Goal: Task Accomplishment & Management: Manage account settings

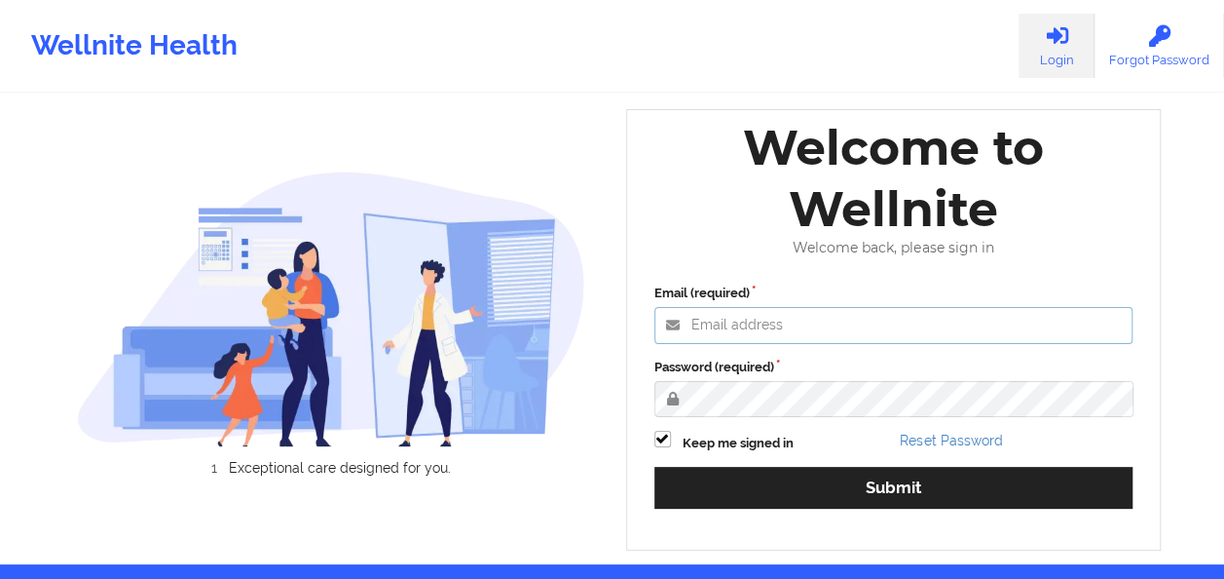
click at [772, 328] on input "Email (required)" at bounding box center [894, 325] width 479 height 37
click at [666, 433] on div "Email (required) Password (required) Keep me signed in Reset Password Submit" at bounding box center [894, 403] width 507 height 266
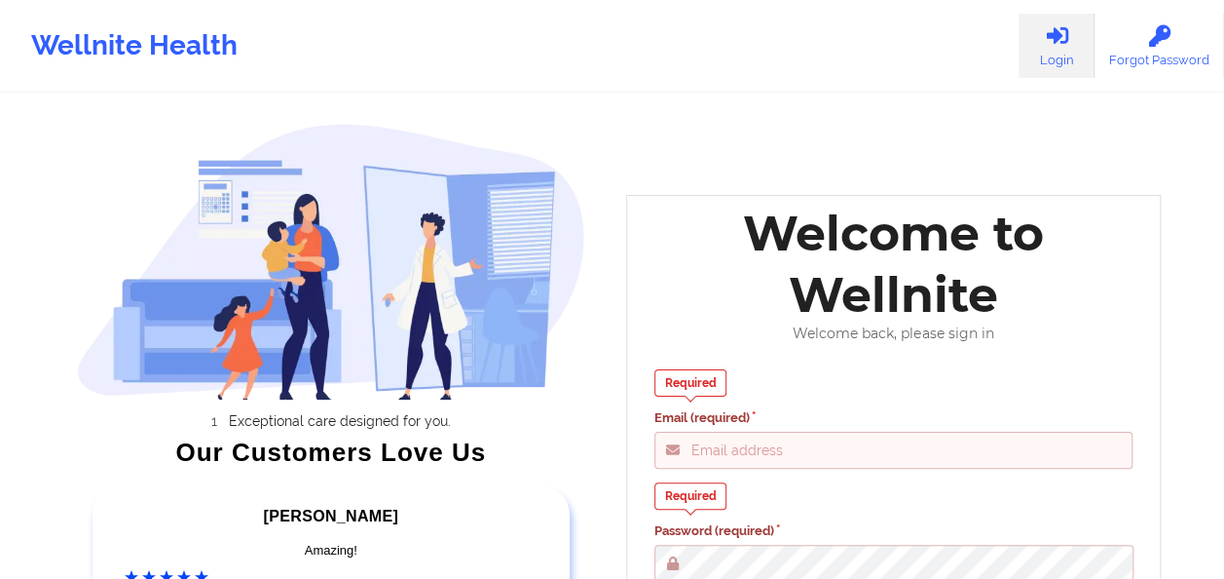
click at [723, 478] on div "Required Email (required) Required Password (required) Keep me signed in Reset …" at bounding box center [894, 528] width 507 height 344
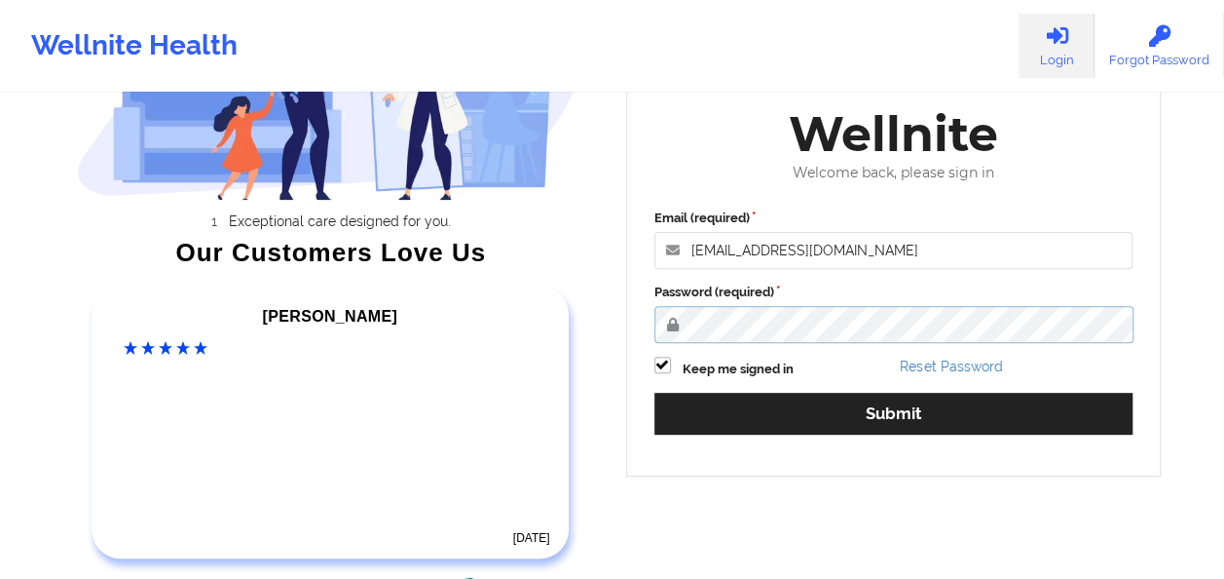
scroll to position [218, 0]
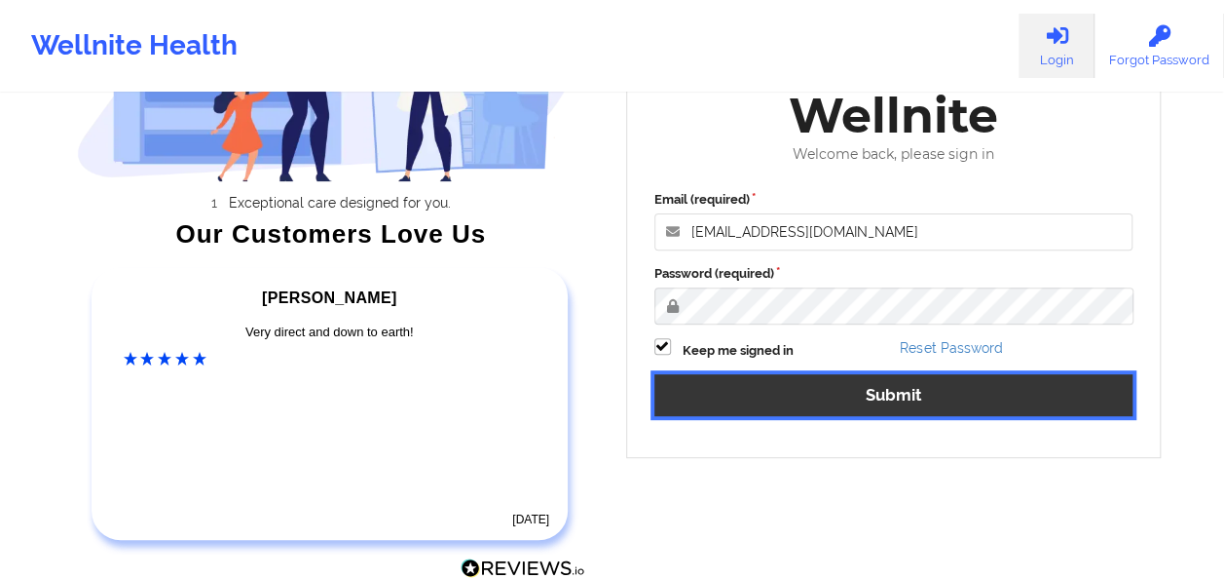
click at [1009, 398] on button "Submit" at bounding box center [894, 395] width 479 height 42
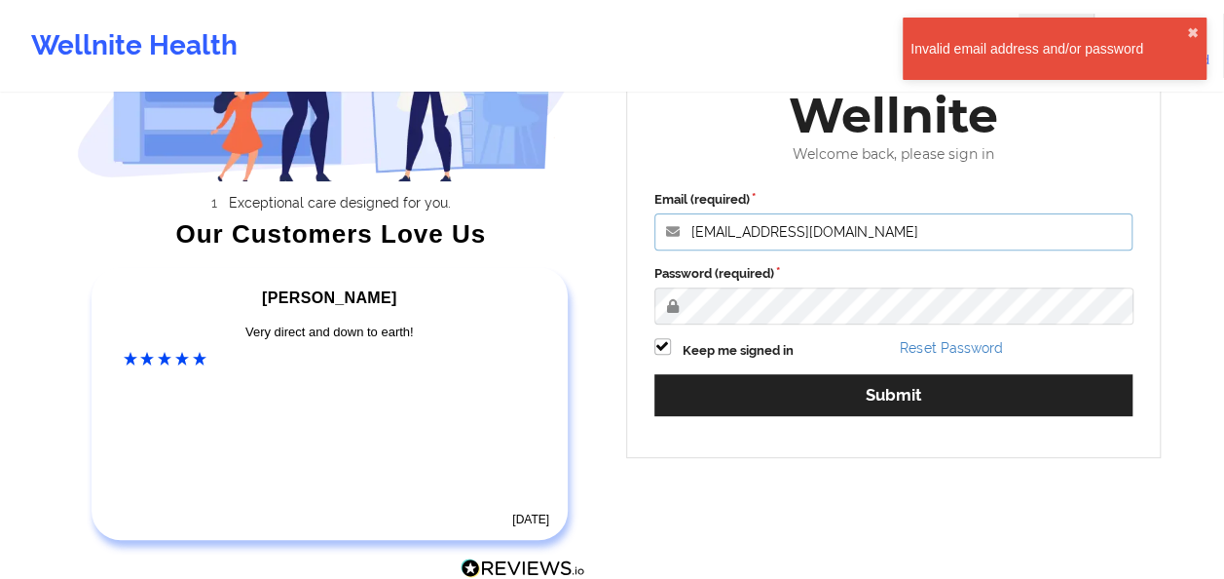
click at [830, 235] on input "[EMAIL_ADDRESS][DOMAIN_NAME]" at bounding box center [894, 231] width 479 height 37
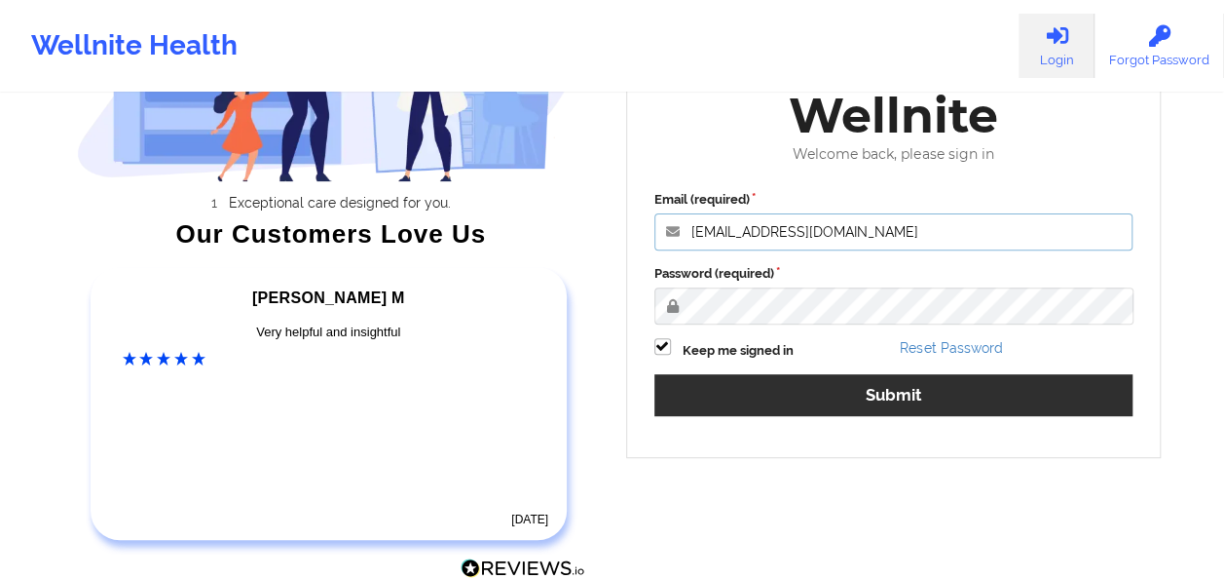
type input "[EMAIL_ADDRESS][DOMAIN_NAME]"
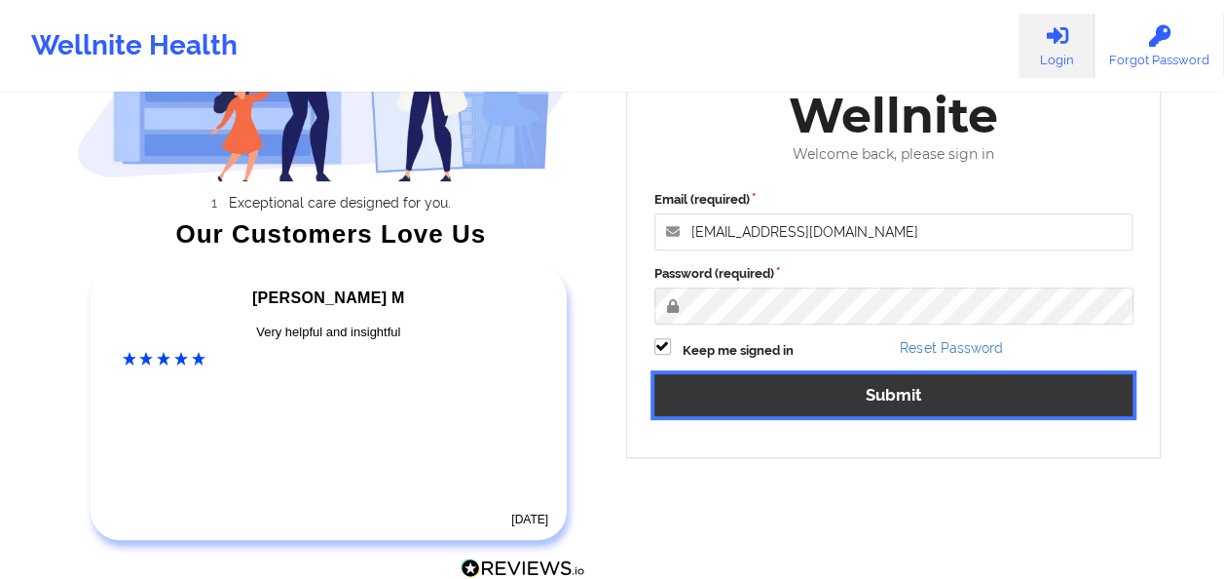
click at [865, 395] on button "Submit" at bounding box center [894, 395] width 479 height 42
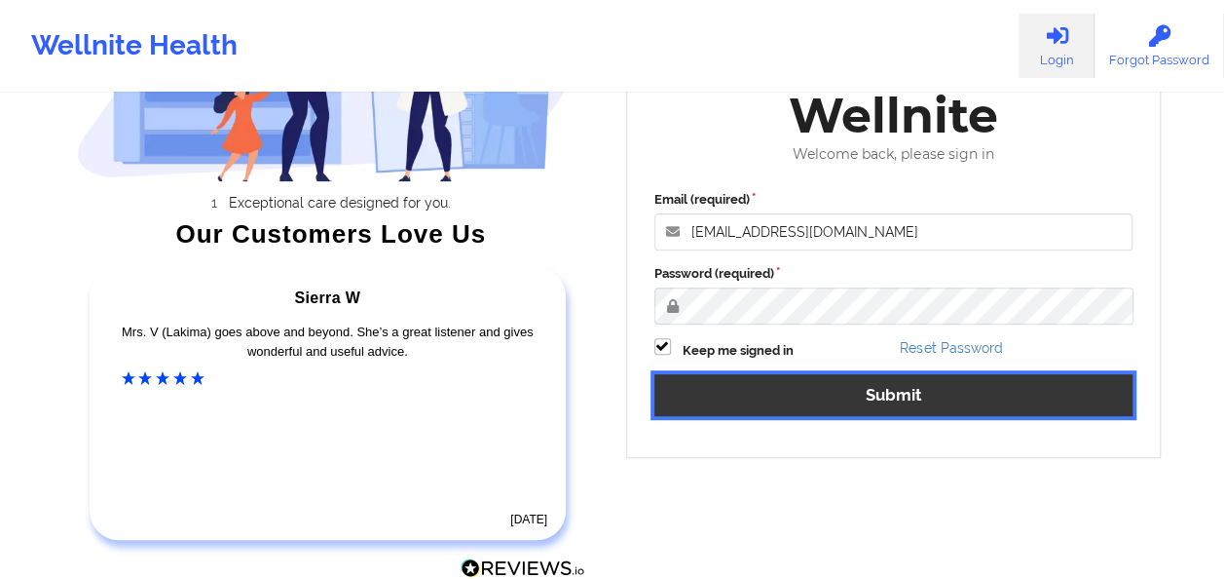
click at [784, 395] on button "Submit" at bounding box center [894, 395] width 479 height 42
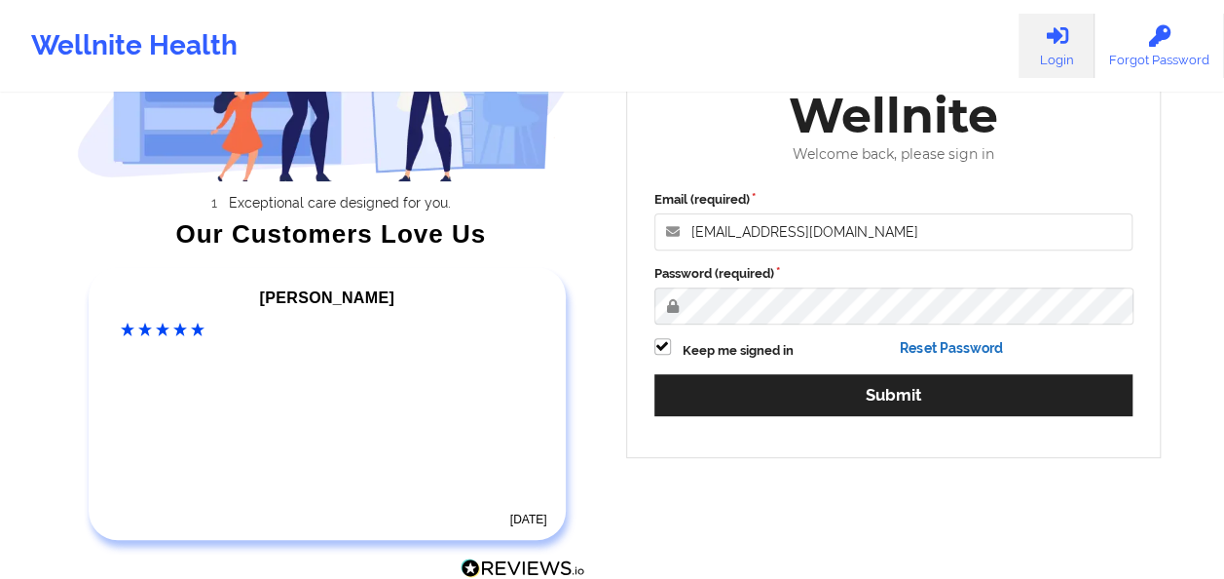
click at [961, 345] on link "Reset Password" at bounding box center [951, 348] width 102 height 16
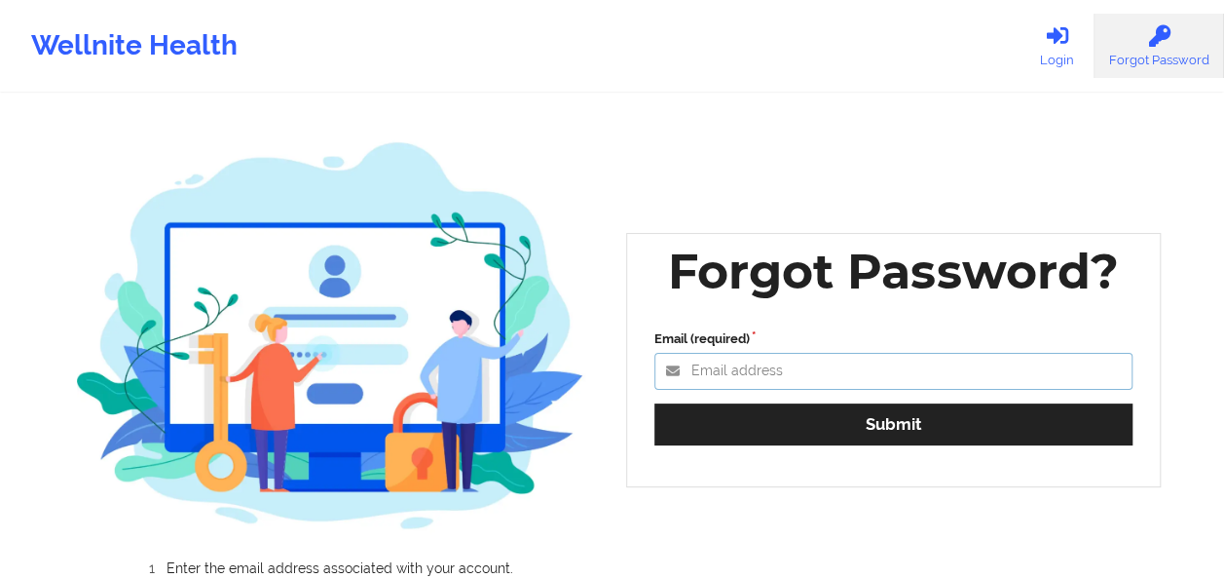
click at [888, 360] on input "Email (required)" at bounding box center [894, 371] width 479 height 37
type input "[EMAIL_ADDRESS][DOMAIN_NAME]"
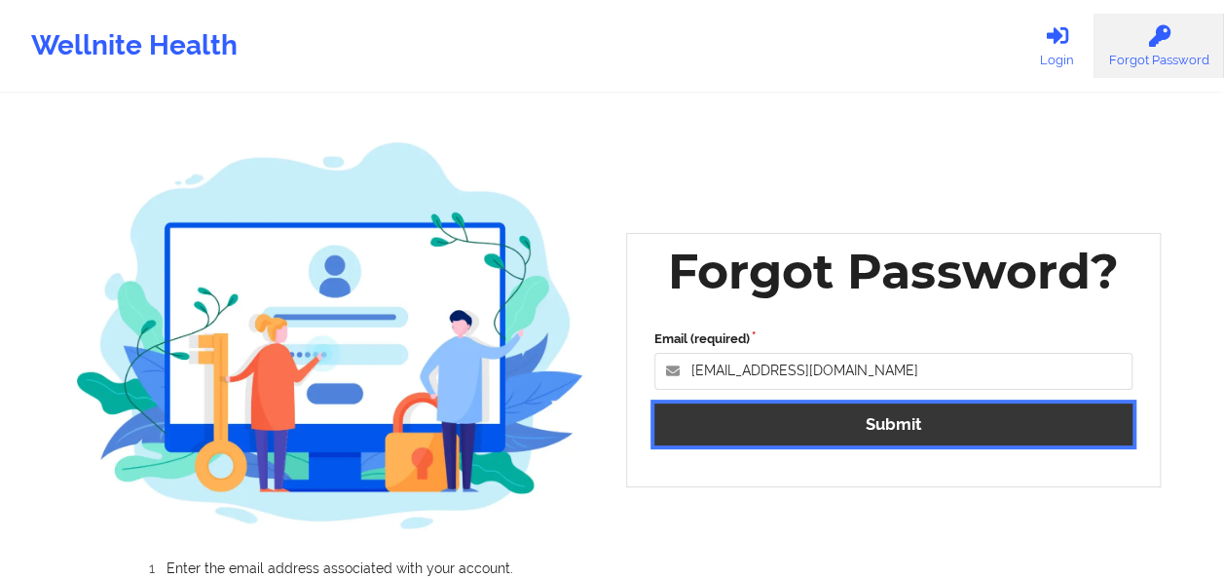
click at [846, 418] on button "Submit" at bounding box center [894, 424] width 479 height 42
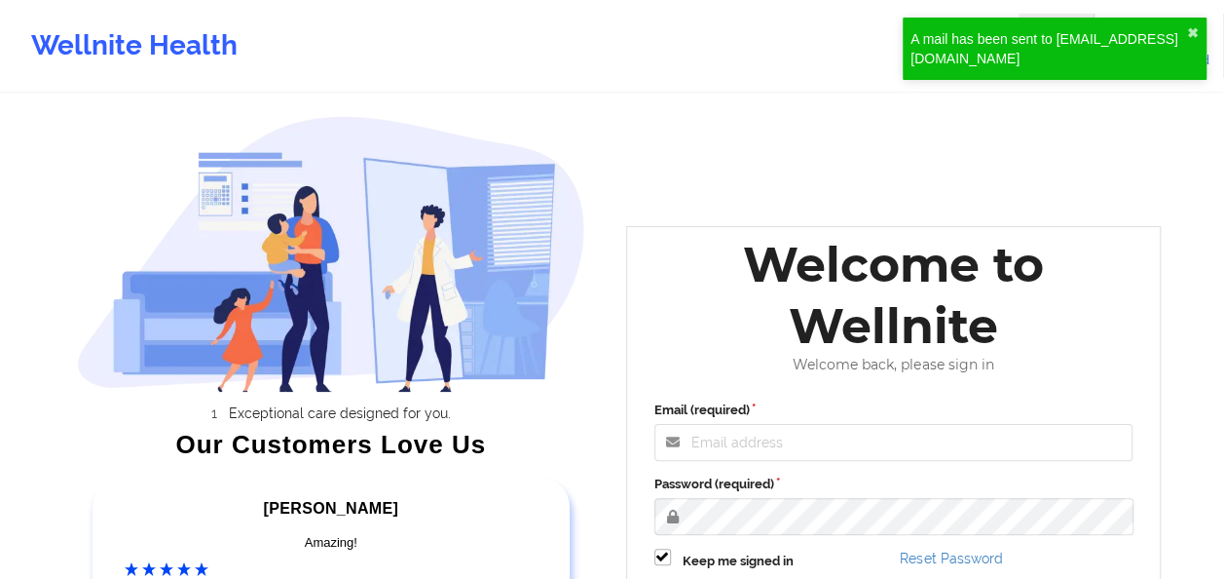
scroll to position [13, 0]
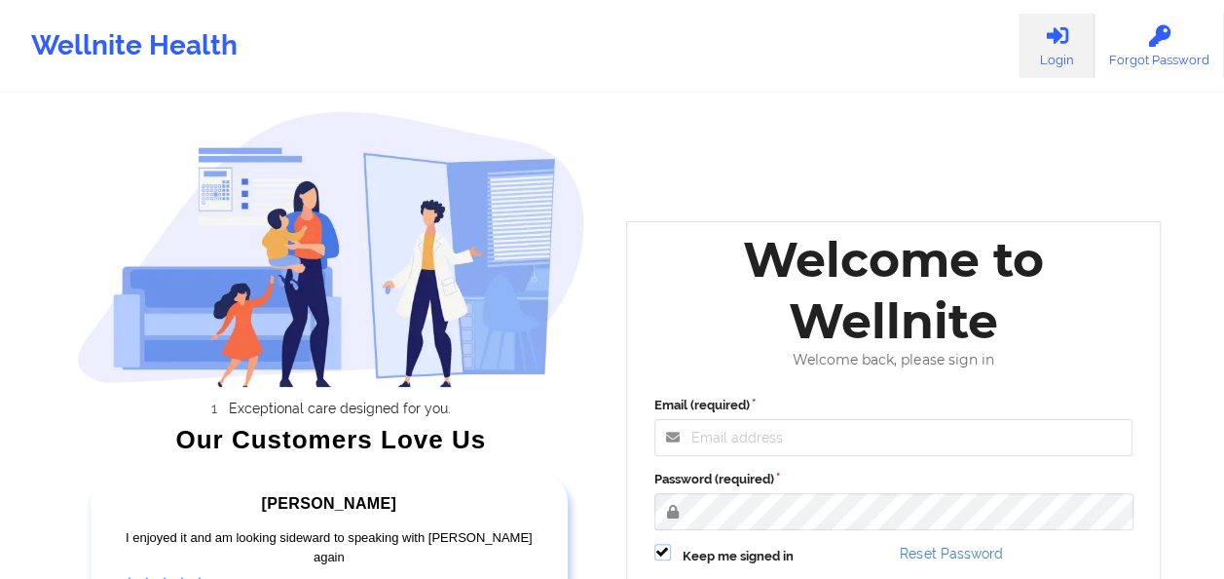
click at [659, 544] on label at bounding box center [663, 544] width 17 height 0
click at [659, 550] on input "Keep me signed in" at bounding box center [663, 552] width 17 height 17
checkbox input "false"
click at [762, 445] on input "Email (required)" at bounding box center [894, 437] width 479 height 37
type input "[EMAIL_ADDRESS][DOMAIN_NAME]"
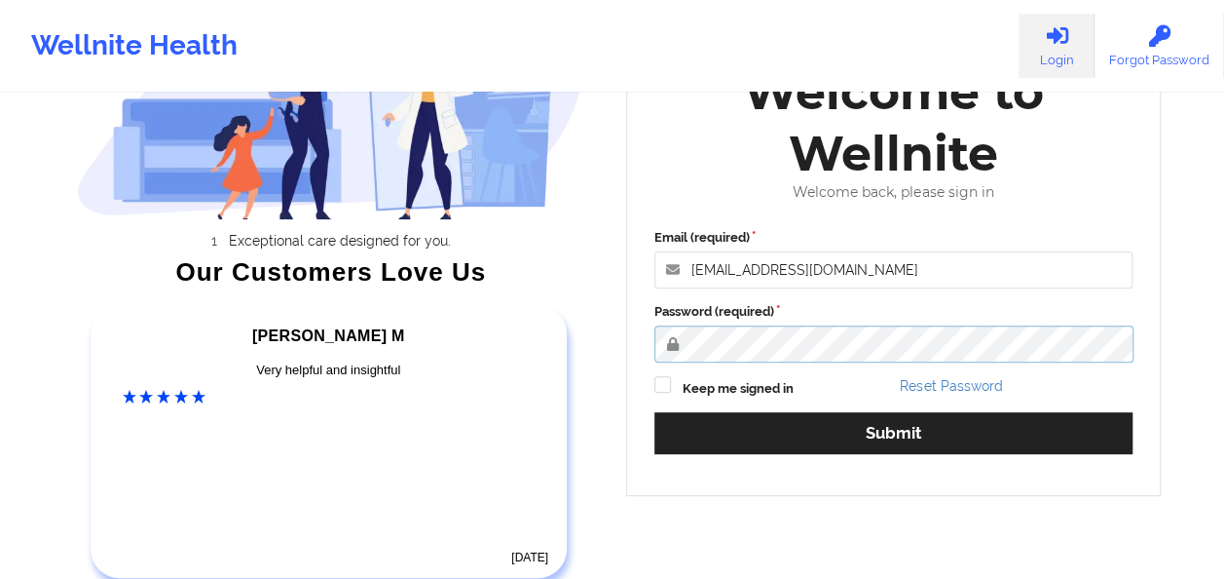
scroll to position [200, 0]
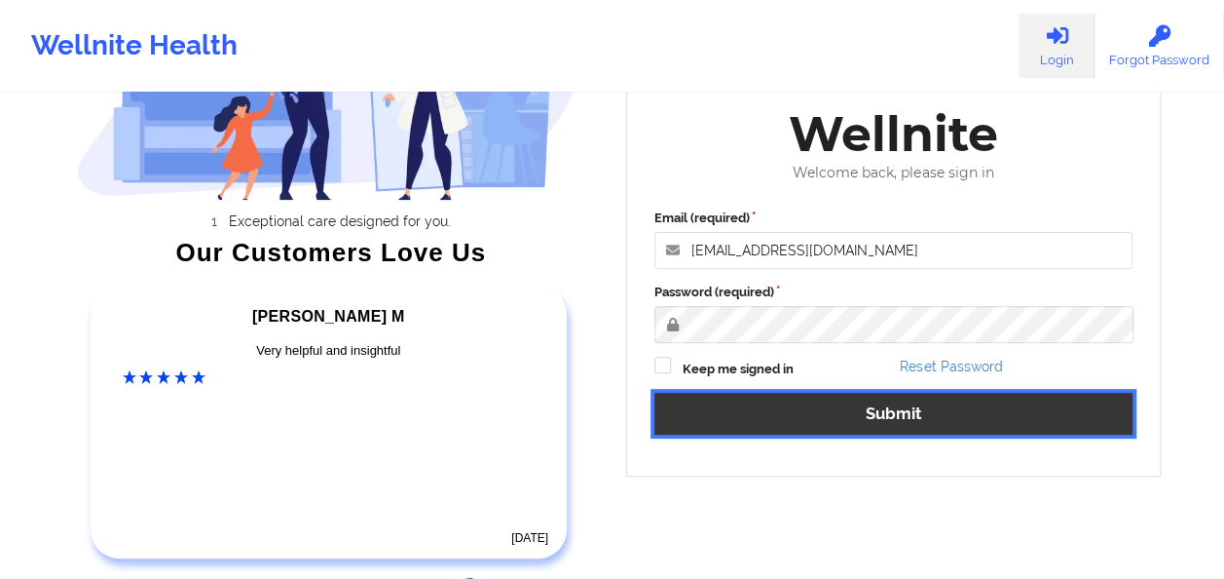
click at [949, 405] on button "Submit" at bounding box center [894, 414] width 479 height 42
click at [826, 419] on button "Submit" at bounding box center [894, 414] width 479 height 42
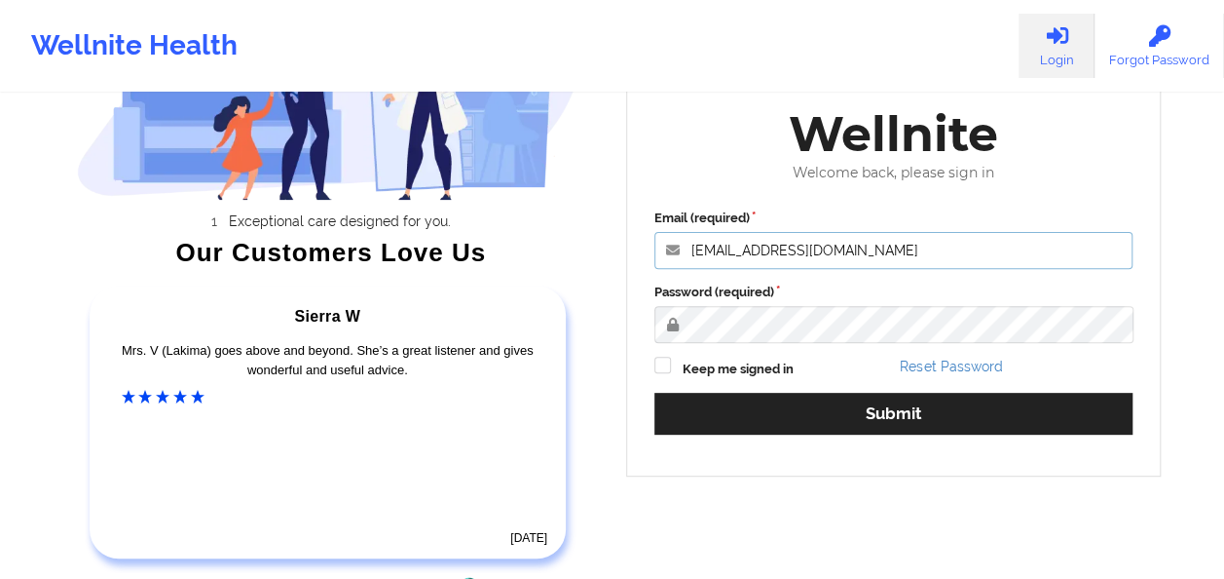
click at [829, 249] on input "[EMAIL_ADDRESS][DOMAIN_NAME]" at bounding box center [894, 250] width 479 height 37
